Goal: Book appointment/travel/reservation

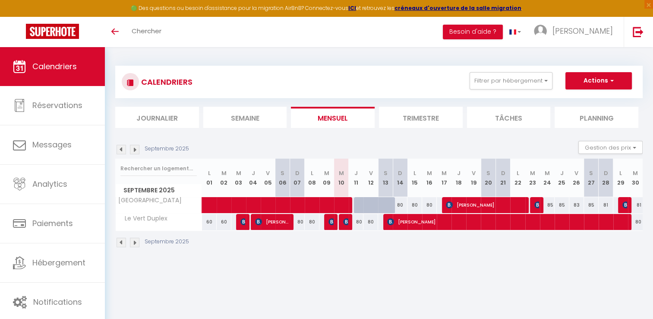
click at [135, 152] on img at bounding box center [135, 150] width 10 height 10
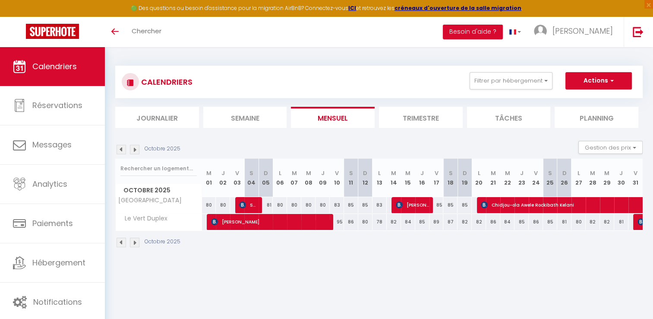
click at [398, 169] on th "M 14" at bounding box center [394, 177] width 14 height 38
click at [136, 150] on img at bounding box center [135, 150] width 10 height 10
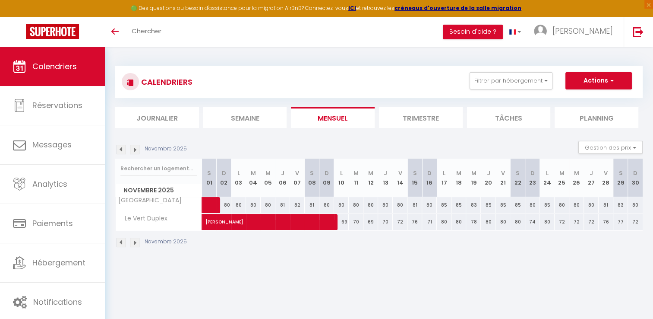
click at [125, 149] on img at bounding box center [122, 150] width 10 height 10
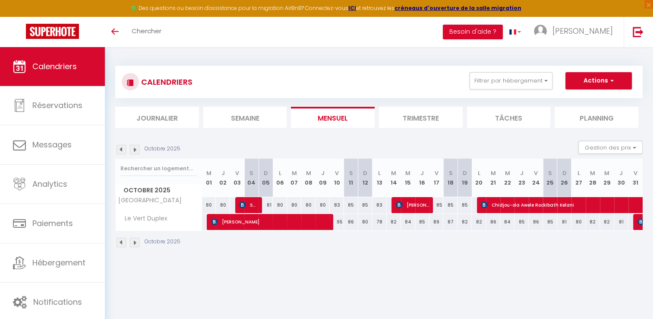
click at [135, 149] on img at bounding box center [135, 150] width 10 height 10
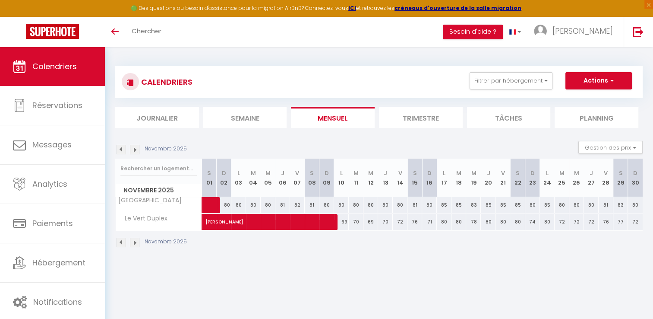
click at [119, 147] on img at bounding box center [122, 150] width 10 height 10
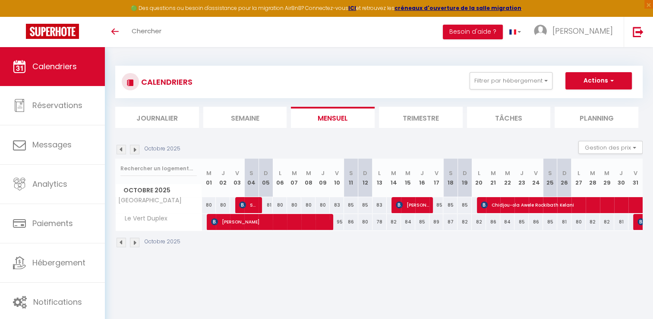
click at [119, 147] on img at bounding box center [122, 150] width 10 height 10
